Goal: Task Accomplishment & Management: Manage account settings

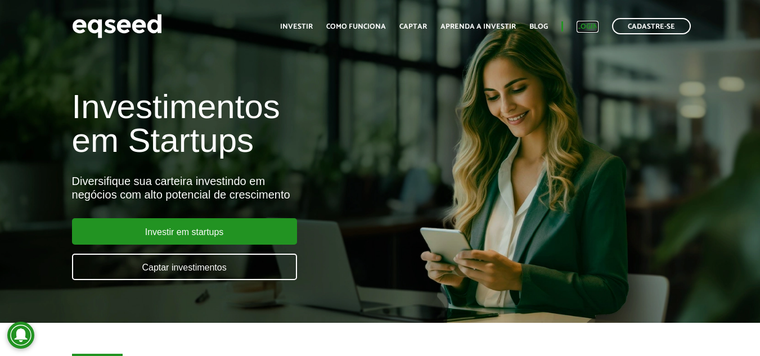
click at [588, 28] on link "Login" at bounding box center [588, 26] width 22 height 7
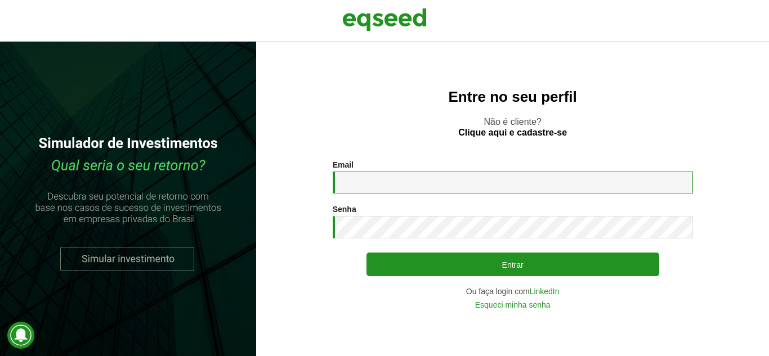
type input "**********"
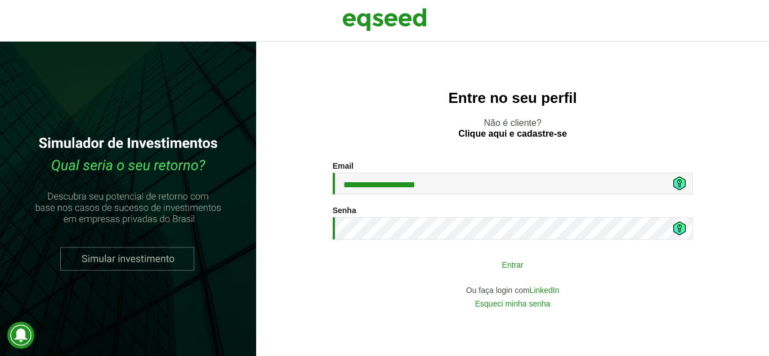
click at [462, 262] on button "Entrar" at bounding box center [512, 264] width 293 height 21
